Goal: Task Accomplishment & Management: Manage account settings

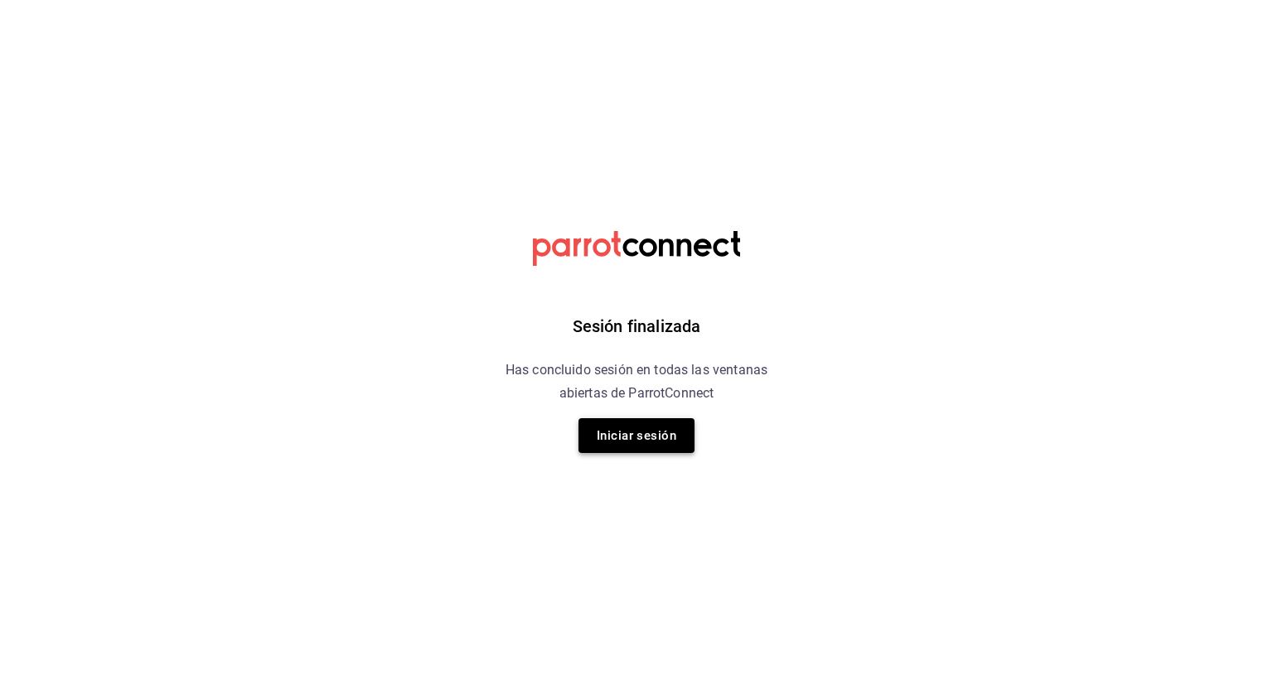
click at [636, 438] on button "Iniciar sesión" at bounding box center [636, 435] width 116 height 35
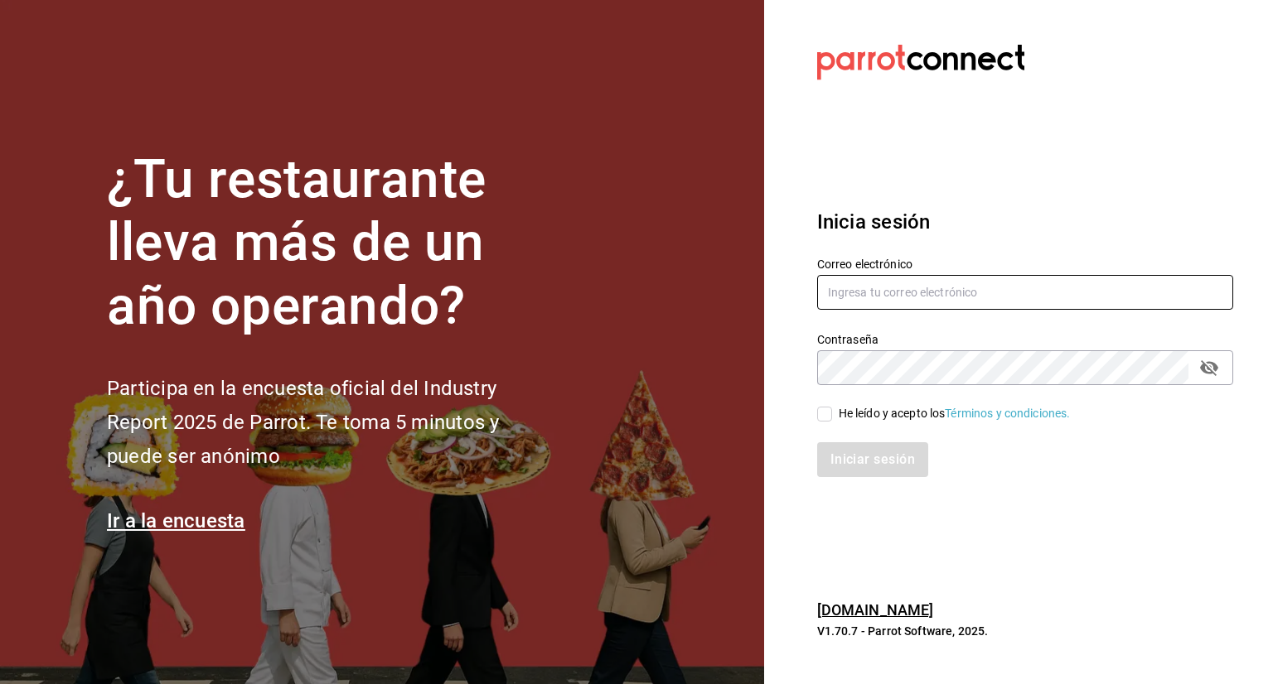
type input "[EMAIL_ADDRESS][DOMAIN_NAME]"
click at [827, 415] on input "He leído y acepto los Términos y condiciones." at bounding box center [824, 414] width 15 height 15
checkbox input "true"
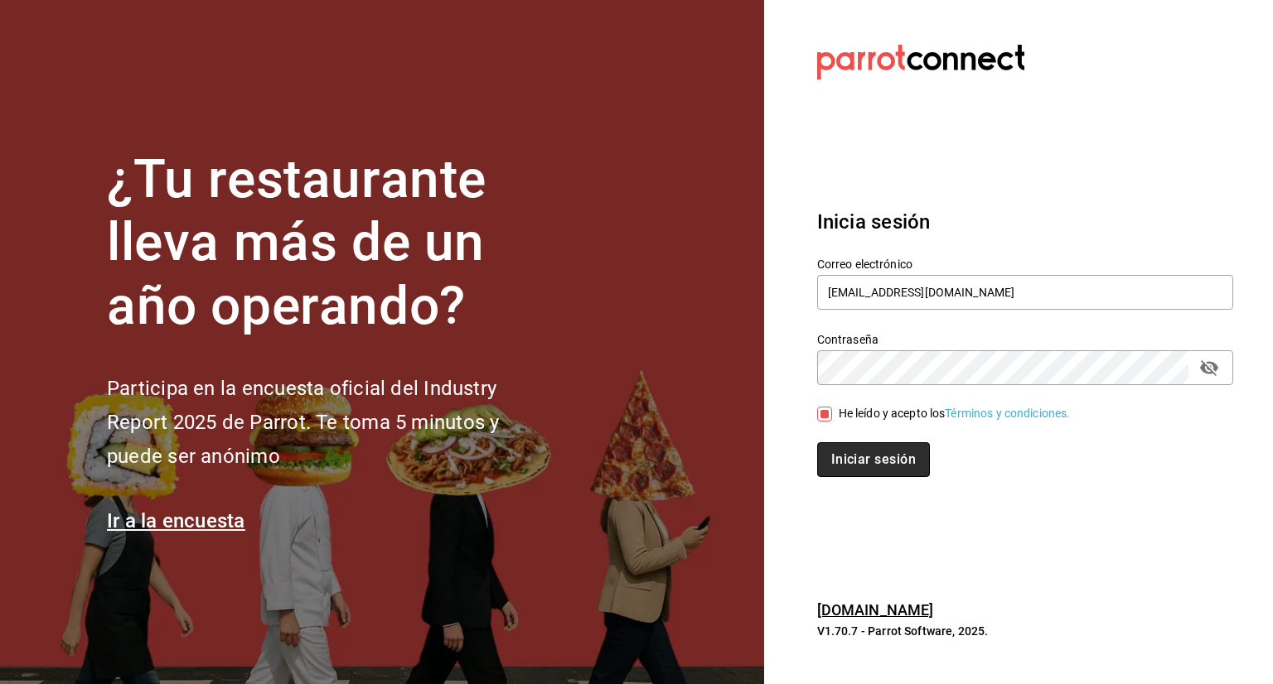
click at [884, 457] on button "Iniciar sesión" at bounding box center [873, 459] width 113 height 35
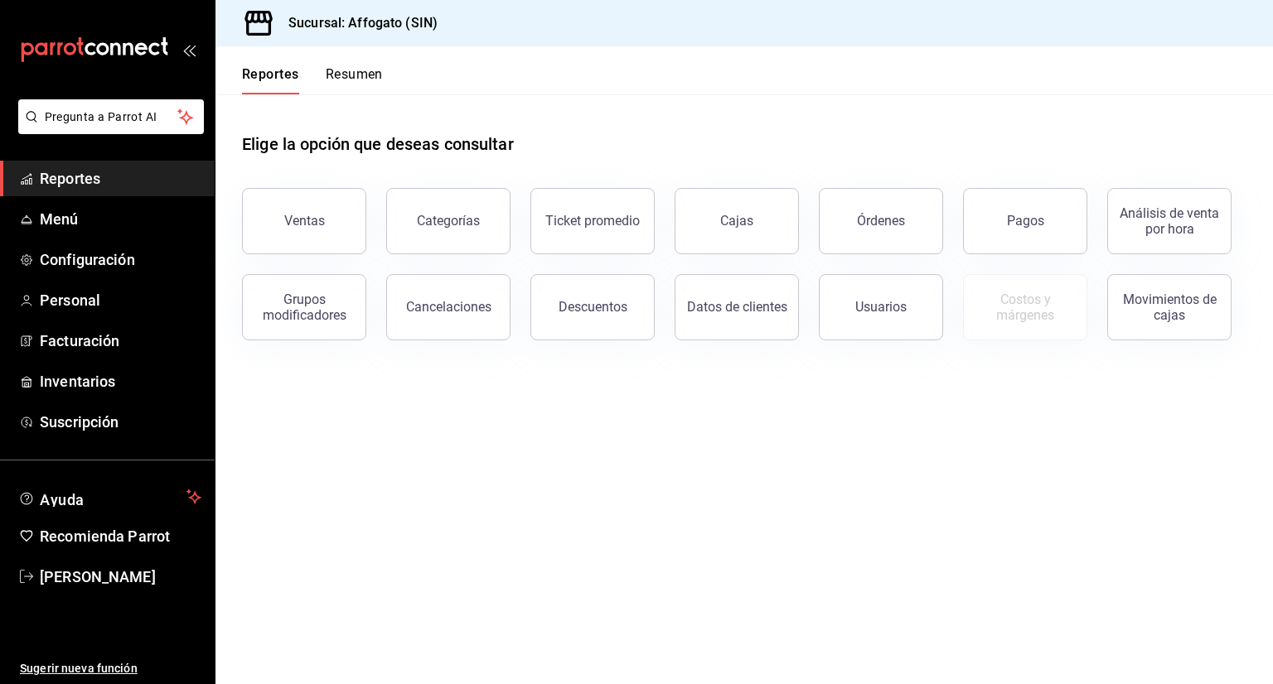
click at [363, 71] on button "Resumen" at bounding box center [354, 80] width 57 height 28
